Goal: Book appointment/travel/reservation

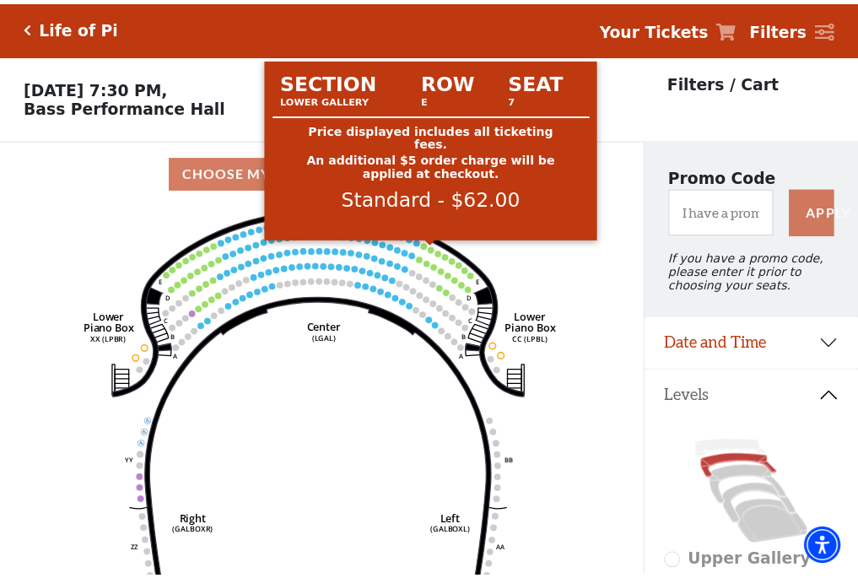
scroll to position [78, 0]
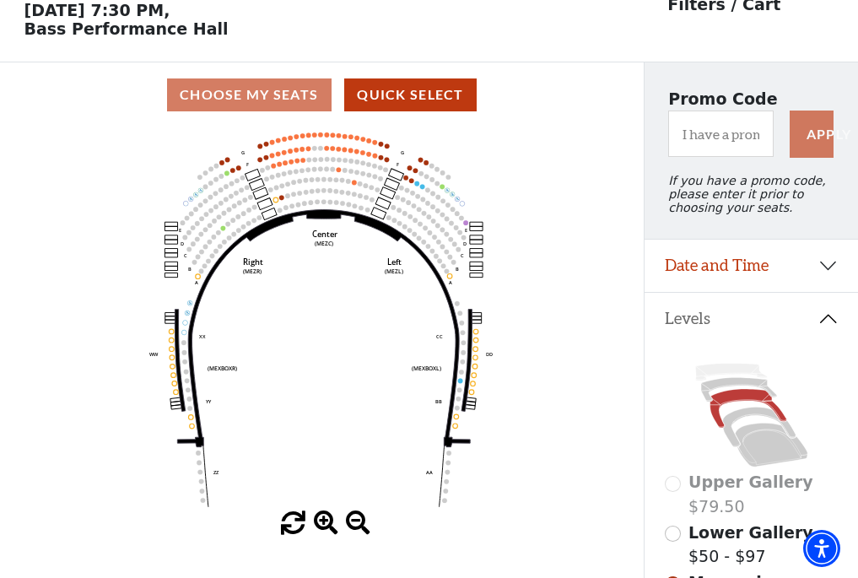
scroll to position [78, 0]
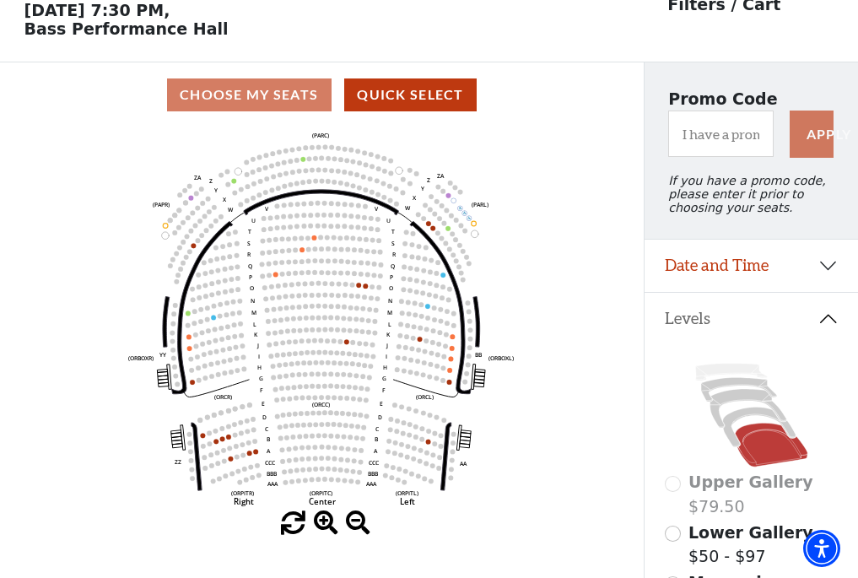
scroll to position [78, 0]
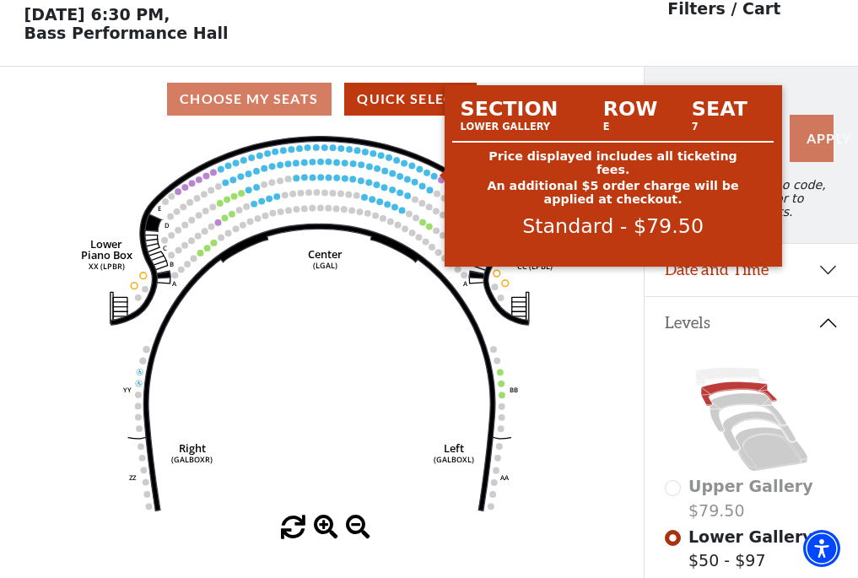
scroll to position [78, 0]
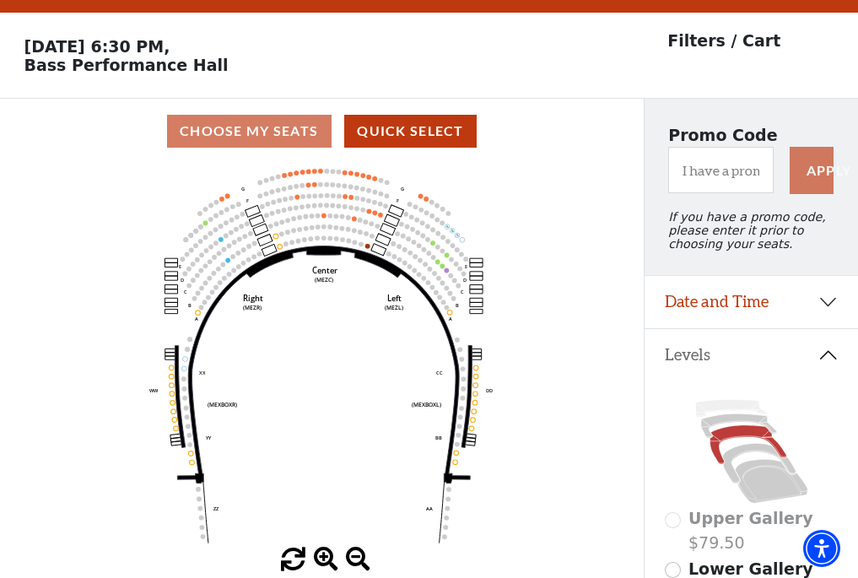
scroll to position [78, 0]
